Goal: Transaction & Acquisition: Purchase product/service

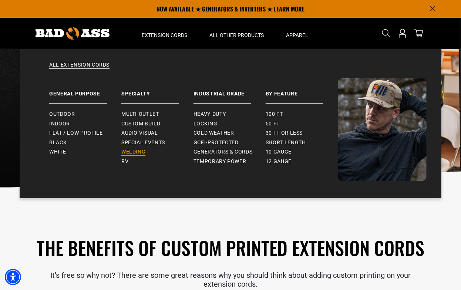
click at [139, 152] on span "Welding" at bounding box center [133, 152] width 24 height 7
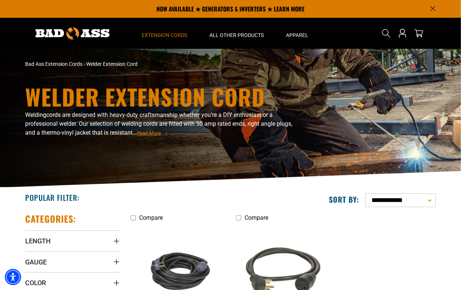
scroll to position [246, 0]
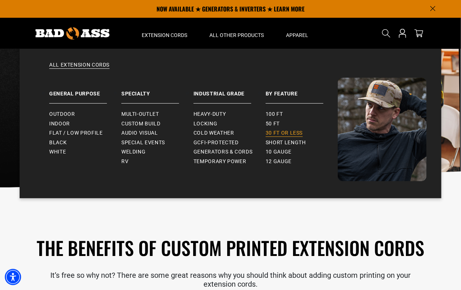
click at [285, 133] on span "30 ft or less" at bounding box center [283, 133] width 37 height 7
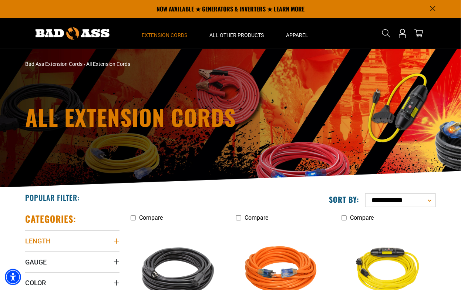
click at [108, 241] on summary "Length" at bounding box center [72, 240] width 94 height 21
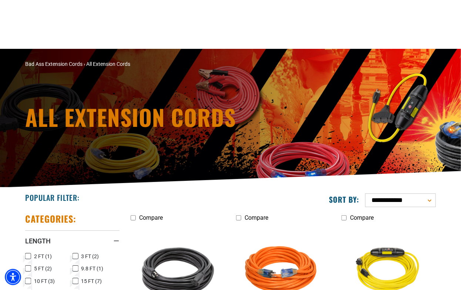
scroll to position [246, 0]
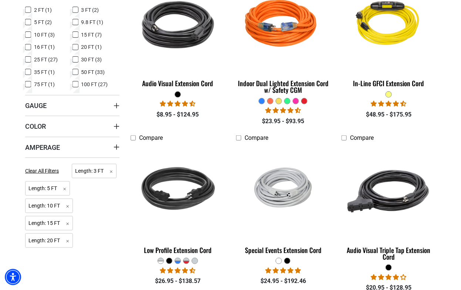
click at [30, 34] on icon at bounding box center [28, 35] width 4 height 4
drag, startPoint x: 28, startPoint y: 22, endPoint x: 51, endPoint y: 17, distance: 23.3
click at [29, 22] on icon at bounding box center [28, 22] width 4 height 4
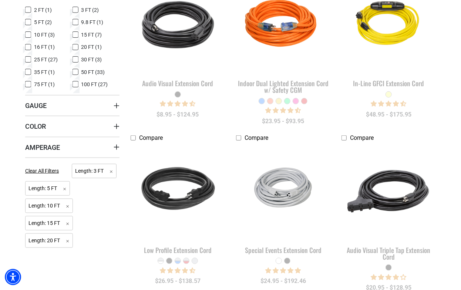
click at [77, 9] on icon at bounding box center [75, 10] width 3 height 2
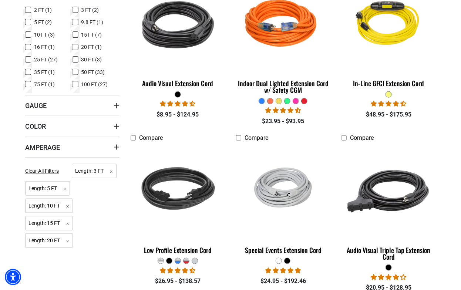
click at [74, 37] on icon at bounding box center [75, 35] width 4 height 4
click at [75, 44] on rect at bounding box center [75, 47] width 6 height 6
click at [28, 59] on icon at bounding box center [28, 60] width 6 height 10
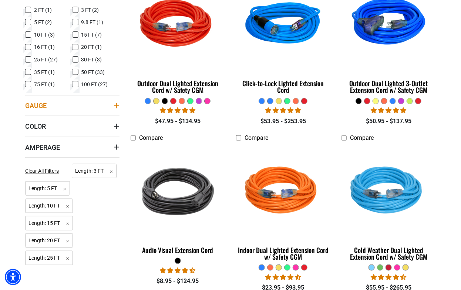
click at [109, 108] on summary "Gauge" at bounding box center [72, 105] width 94 height 21
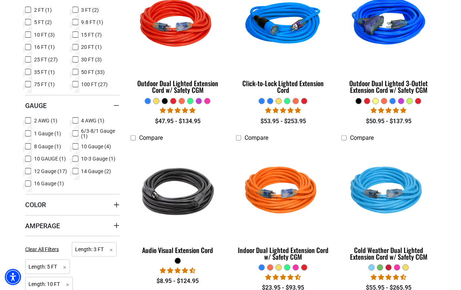
click at [41, 171] on span "12 Gauge (17)" at bounding box center [50, 171] width 33 height 5
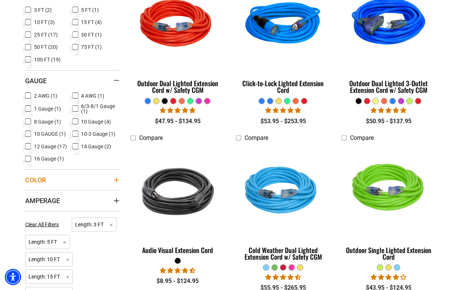
click at [40, 184] on summary "Color" at bounding box center [72, 179] width 94 height 21
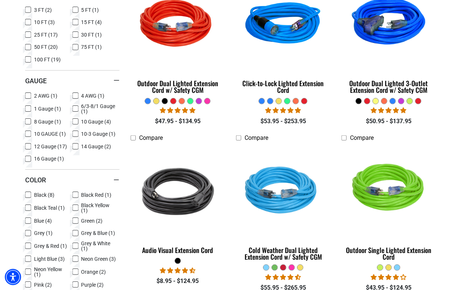
click at [88, 221] on span "Green (2)" at bounding box center [91, 220] width 21 height 5
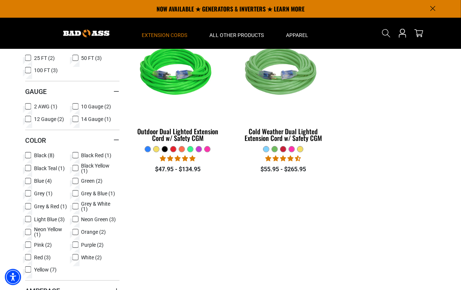
scroll to position [189, 0]
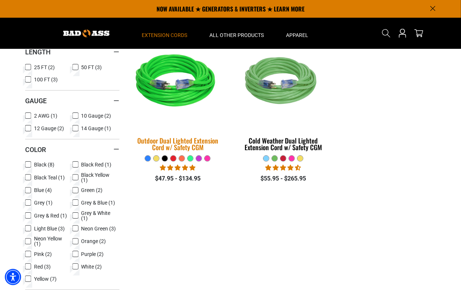
click at [182, 100] on img at bounding box center [178, 82] width 104 height 95
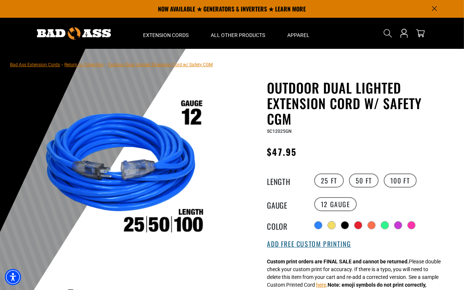
click at [309, 247] on button "Add Free Custom Printing" at bounding box center [309, 244] width 84 height 8
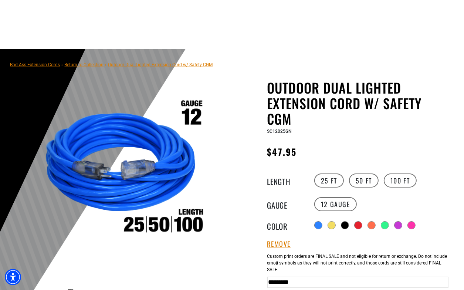
scroll to position [246, 0]
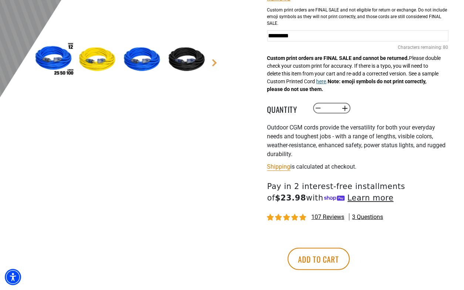
click at [326, 81] on button "here" at bounding box center [321, 82] width 10 height 8
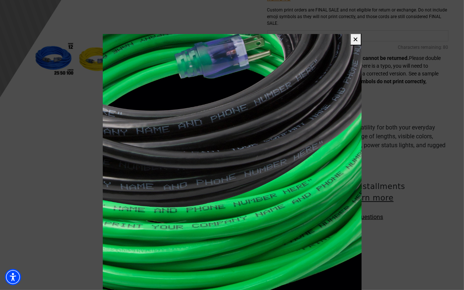
click at [355, 40] on button "✕" at bounding box center [355, 39] width 11 height 12
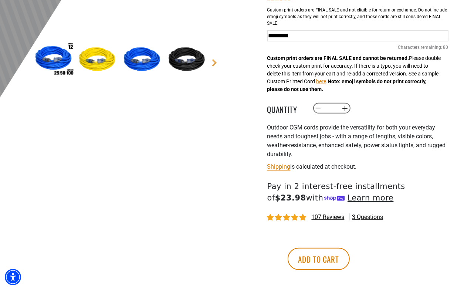
drag, startPoint x: 336, startPoint y: 110, endPoint x: 308, endPoint y: 116, distance: 28.4
click at [308, 116] on div "Outdoor Dual Lighted Extension Cord w/ Safety CGM Outdoor Dual Lighted Extensio…" at bounding box center [357, 63] width 181 height 458
type input "**"
drag, startPoint x: 383, startPoint y: 105, endPoint x: 377, endPoint y: 107, distance: 6.3
click at [383, 106] on div "Decrease quantity for Outdoor Dual Lighted Extension Cord w/ Safety CGM ** Incr…" at bounding box center [387, 108] width 151 height 13
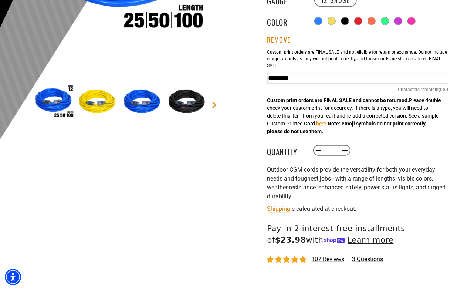
scroll to position [206, 0]
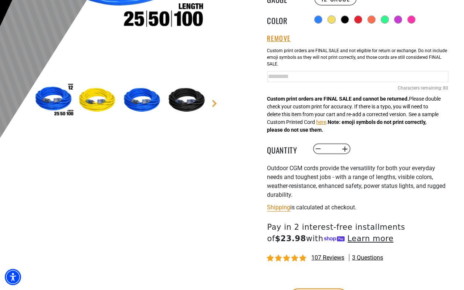
click at [329, 77] on input "Green Cables" at bounding box center [357, 76] width 181 height 11
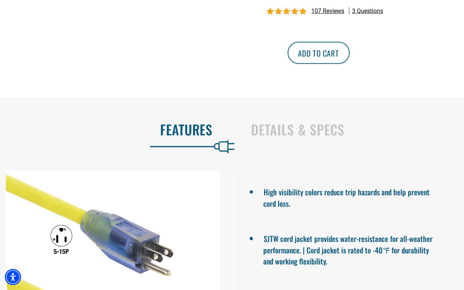
type input "**********"
click at [350, 52] on button "Add to cart" at bounding box center [319, 53] width 62 height 22
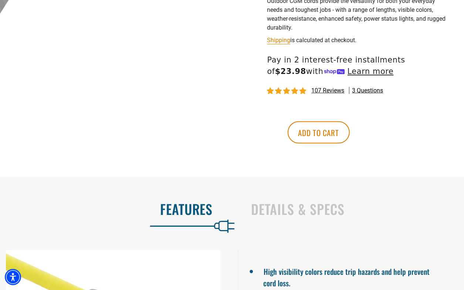
scroll to position [335, 0]
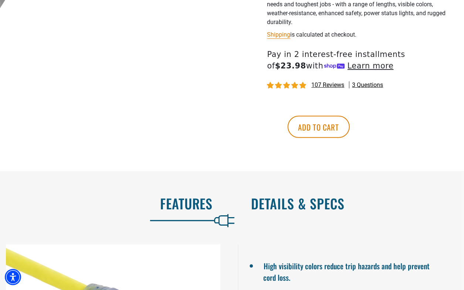
click at [292, 211] on h2 "Details & Specs" at bounding box center [349, 204] width 197 height 16
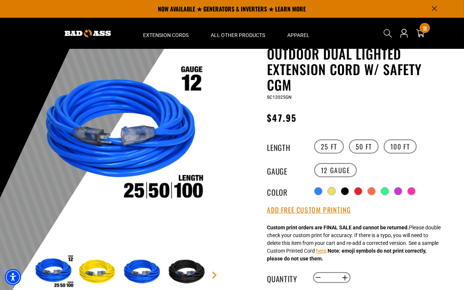
scroll to position [0, 0]
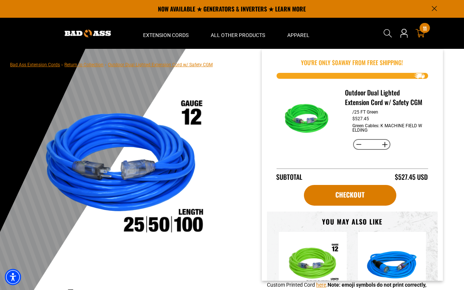
click at [419, 31] on icon at bounding box center [421, 33] width 10 height 9
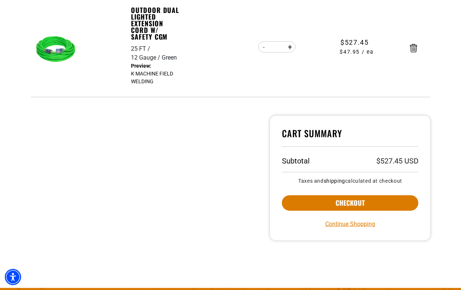
scroll to position [183, 0]
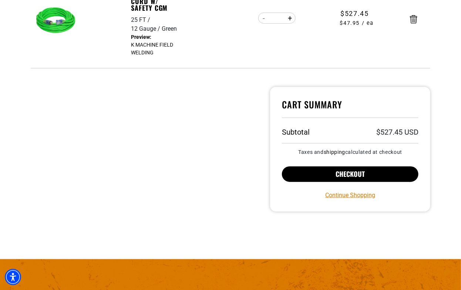
click at [350, 178] on button "Checkout" at bounding box center [350, 174] width 136 height 16
